Goal: Navigation & Orientation: Find specific page/section

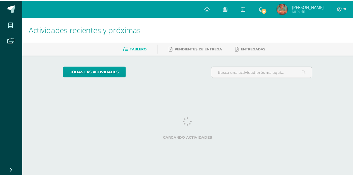
scroll to position [0, 4]
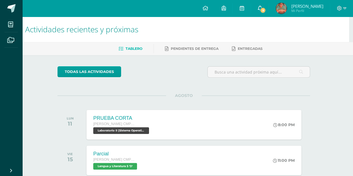
click at [268, 14] on link "9" at bounding box center [260, 8] width 18 height 17
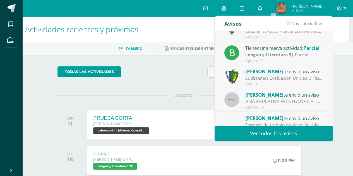
scroll to position [93, 0]
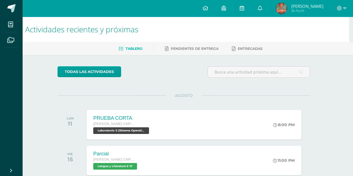
click at [341, 81] on div "Actividades recientes y próximas Tablero Pendientes de entrega Entregadas todas…" at bounding box center [183, 130] width 330 height 226
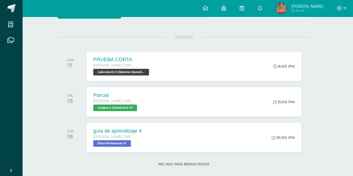
scroll to position [66, 4]
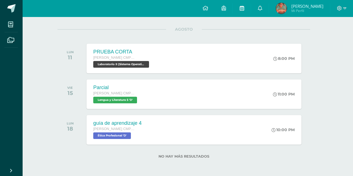
click at [250, 10] on link at bounding box center [241, 8] width 18 height 17
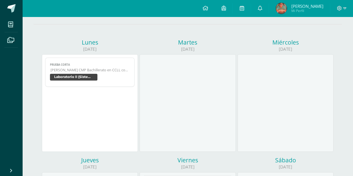
scroll to position [38, 0]
